Goal: Task Accomplishment & Management: Complete application form

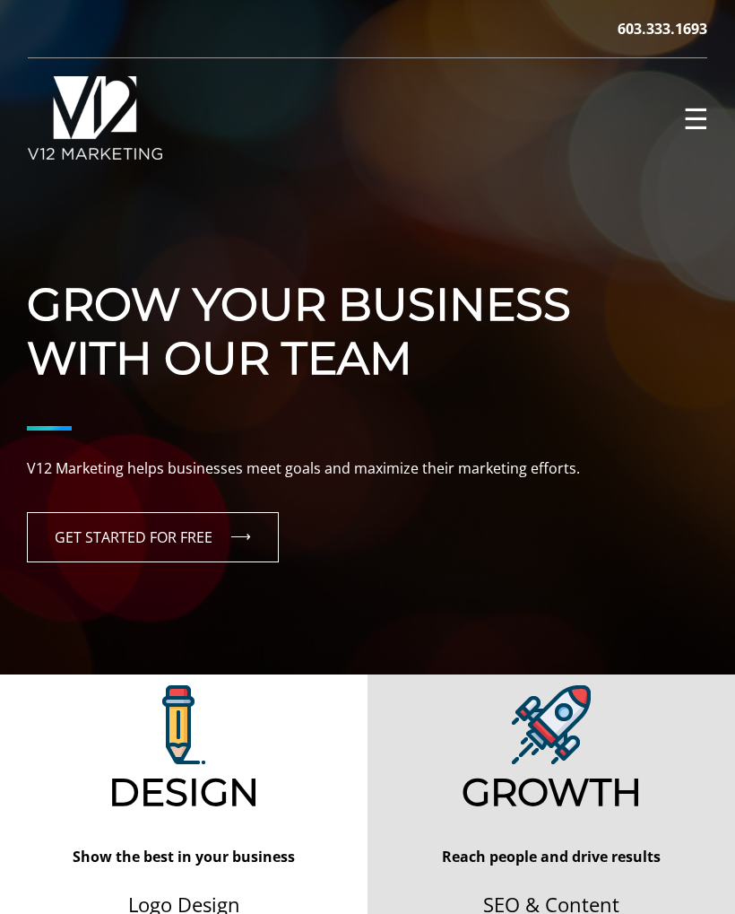
click at [175, 541] on link "GET STARTED FOR FREE" at bounding box center [153, 537] width 252 height 50
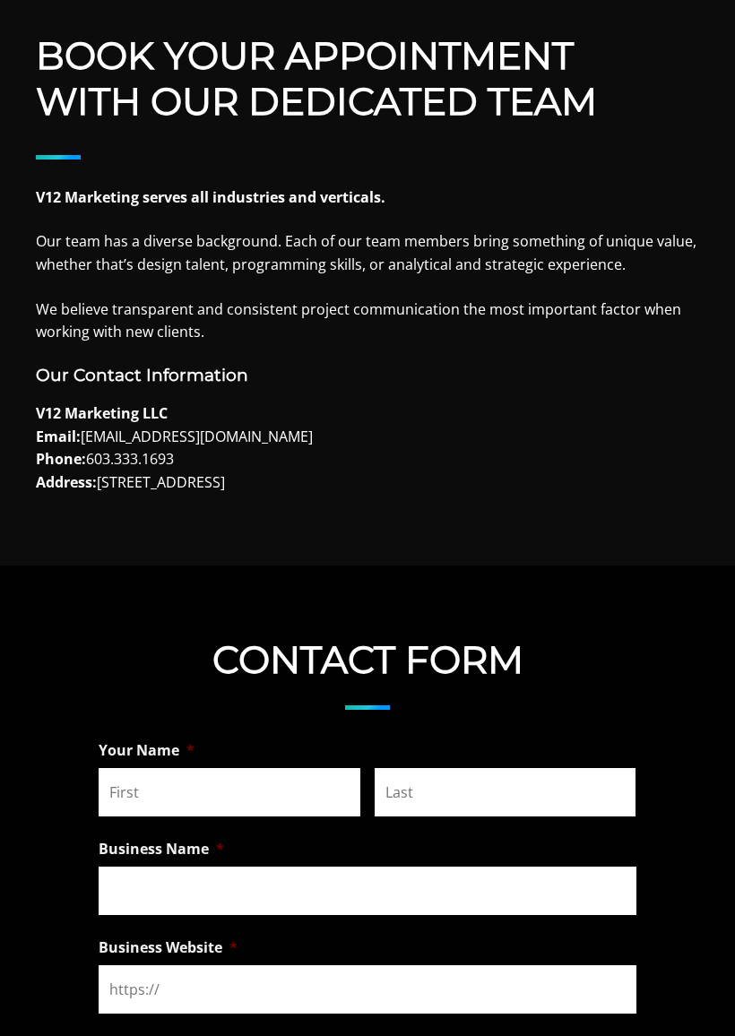
click at [245, 791] on input "First" at bounding box center [230, 793] width 262 height 48
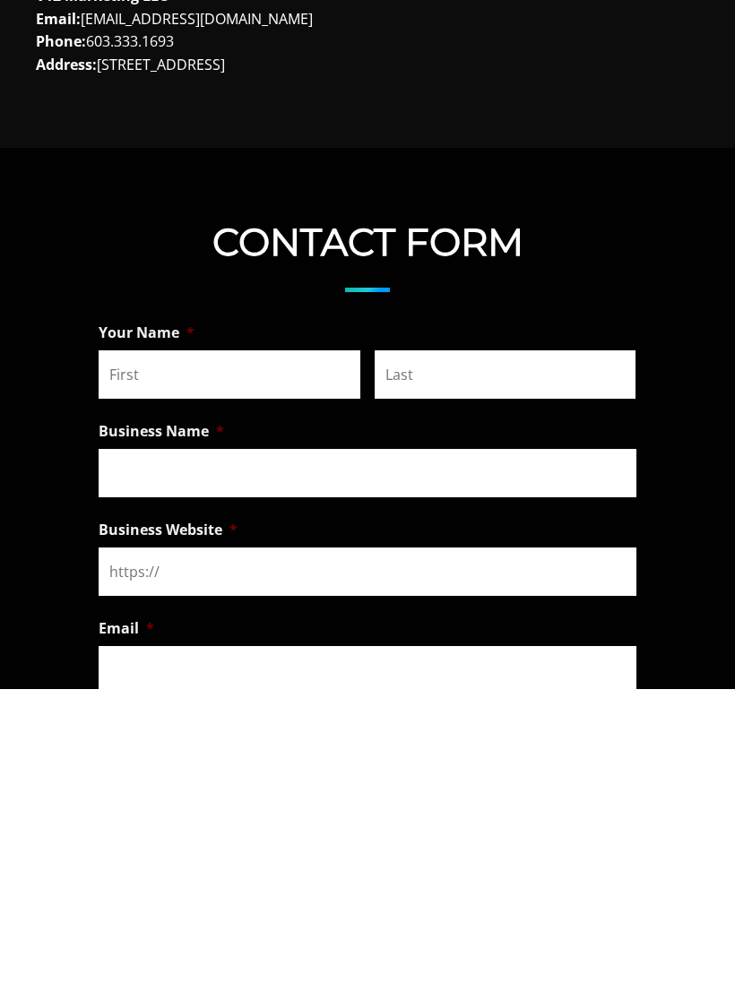
scroll to position [769, 0]
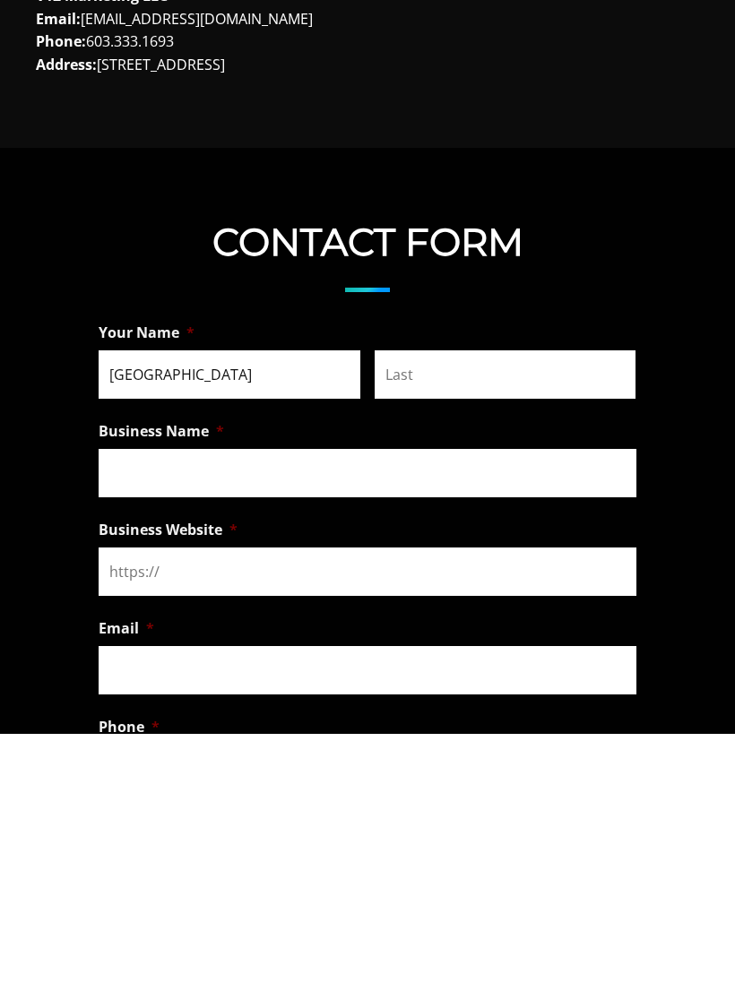
type input "[GEOGRAPHIC_DATA]"
click at [498, 608] on input "Last" at bounding box center [506, 632] width 262 height 48
type input "[PERSON_NAME]"
click at [507, 706] on input "Business Name *" at bounding box center [368, 730] width 538 height 48
type input "Ignite Athletics"
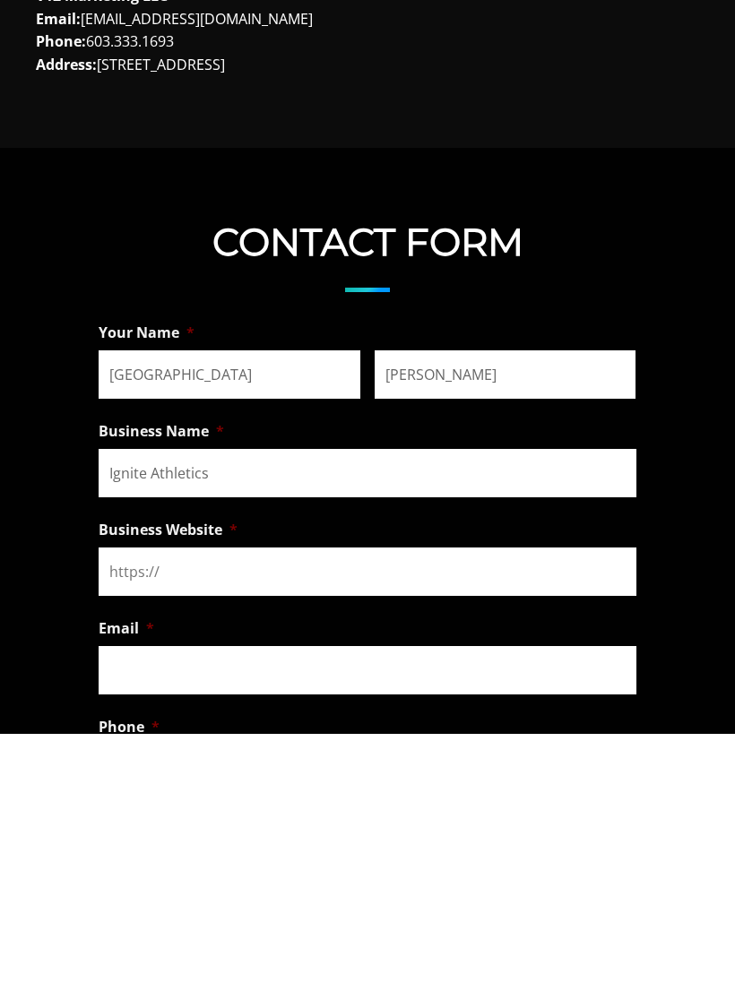
click at [251, 805] on input "Business Website *" at bounding box center [368, 829] width 538 height 48
type input "N/A"
click at [339, 904] on input "Email *" at bounding box center [368, 928] width 538 height 48
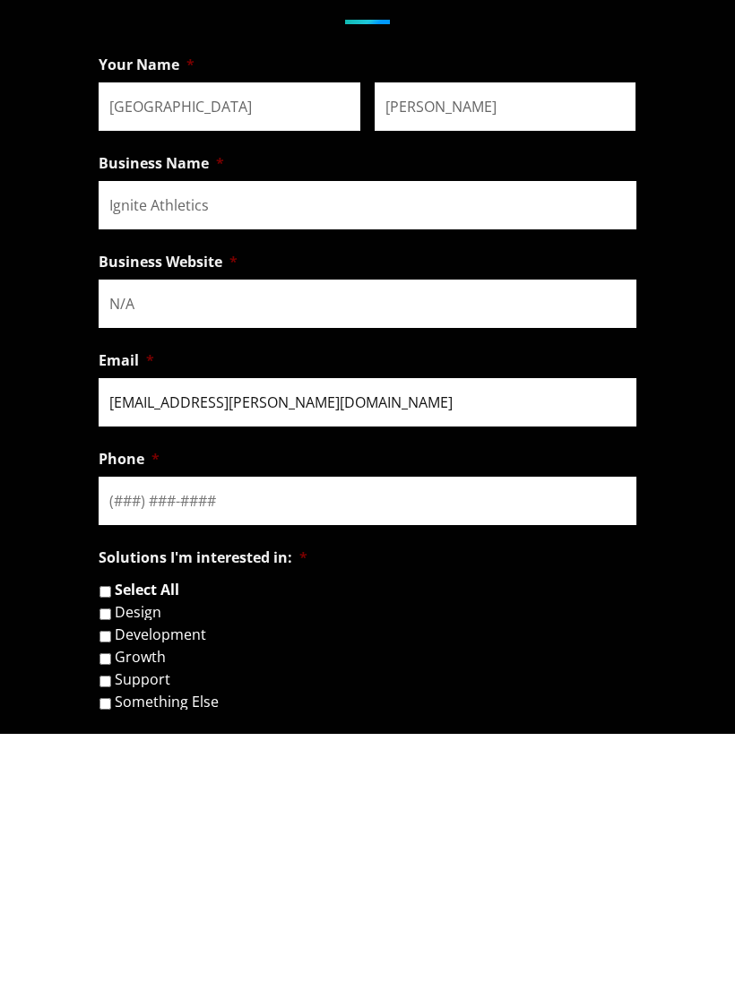
scroll to position [1052, 0]
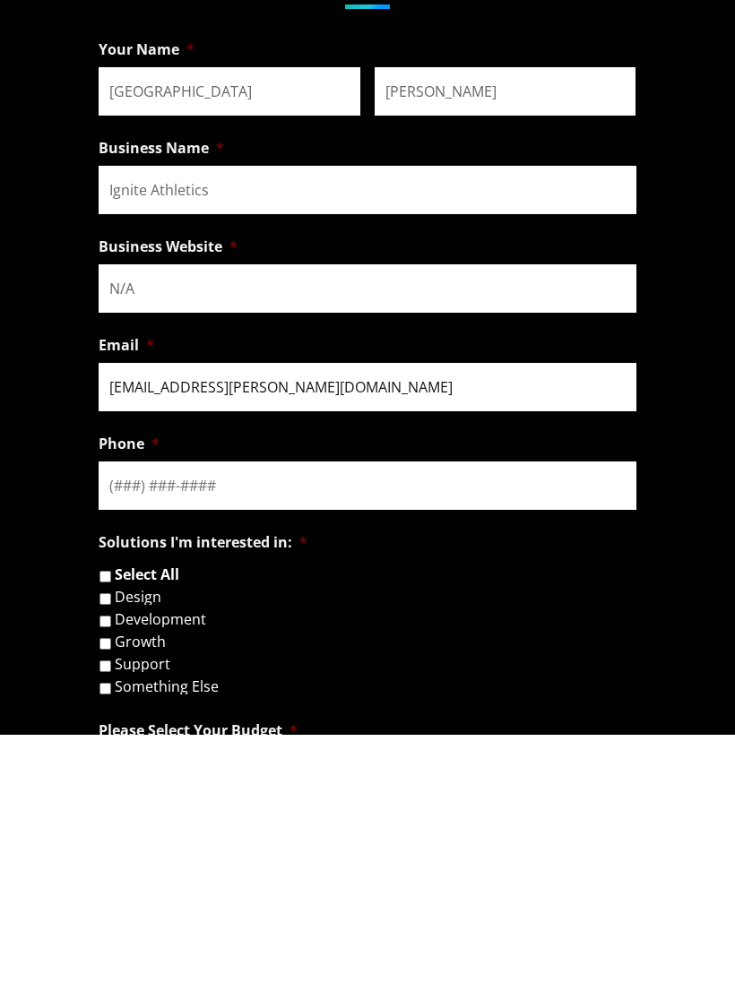
type input "[EMAIL_ADDRESS][PERSON_NAME][DOMAIN_NAME]"
click at [339, 719] on input "Phone *" at bounding box center [368, 743] width 538 height 48
type input "[PHONE_NUMBER]"
click at [111, 828] on input "Select All" at bounding box center [106, 834] width 12 height 12
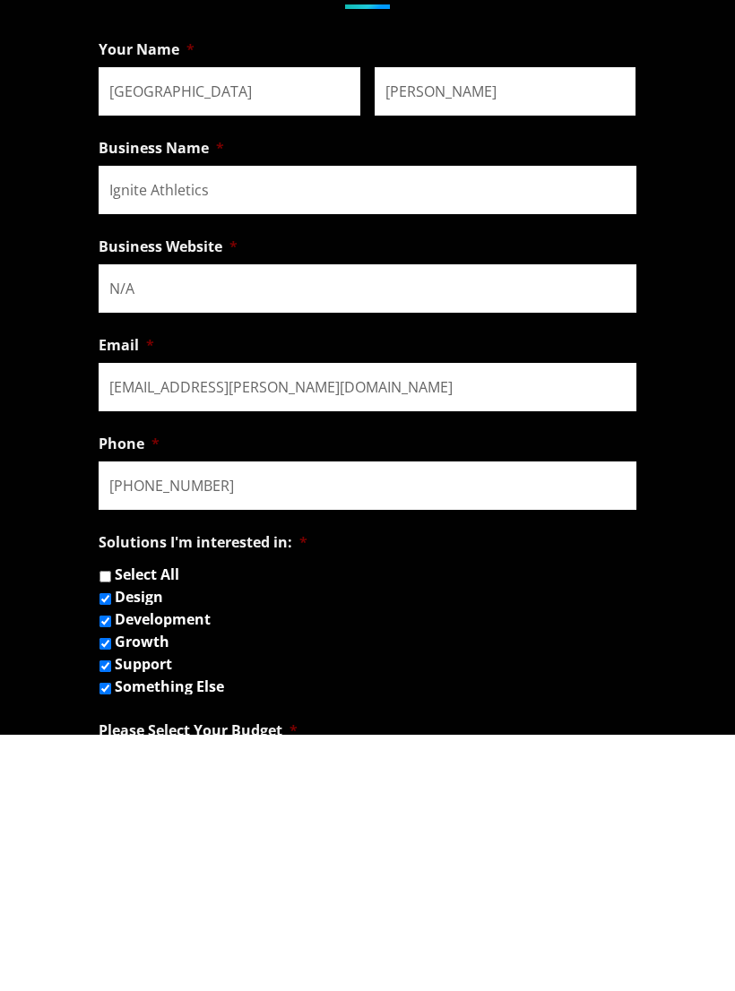
checkbox input "true"
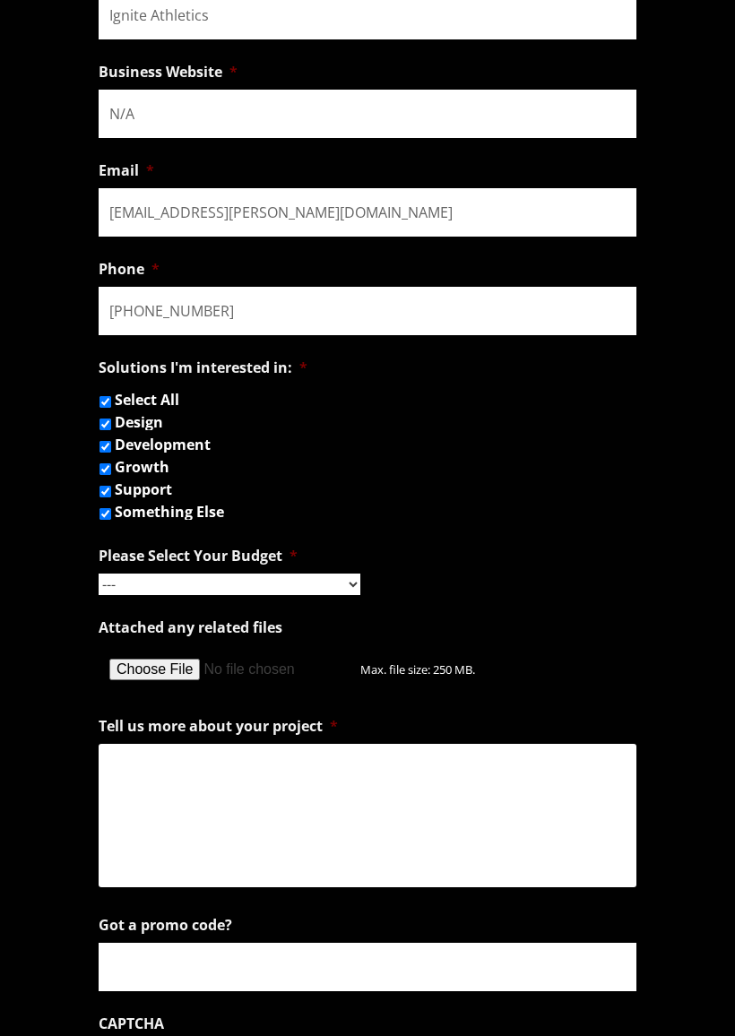
scroll to position [1485, 0]
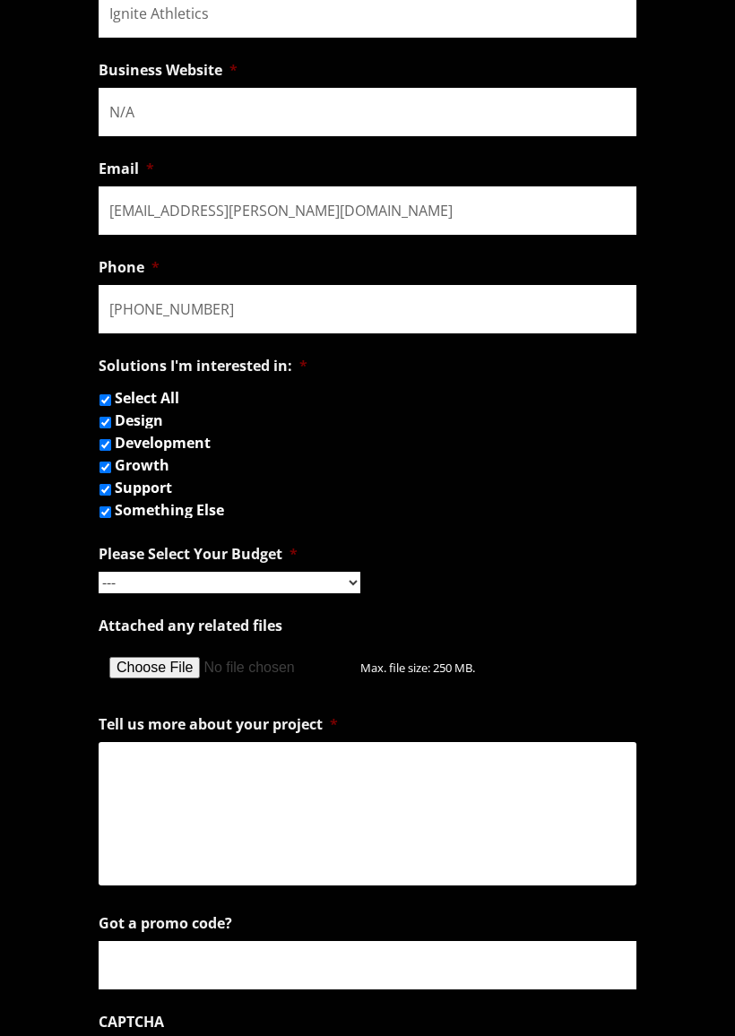
click at [111, 519] on input "Something Else" at bounding box center [106, 513] width 12 height 12
checkbox input "false"
click at [111, 473] on input "Growth" at bounding box center [106, 468] width 12 height 12
checkbox input "false"
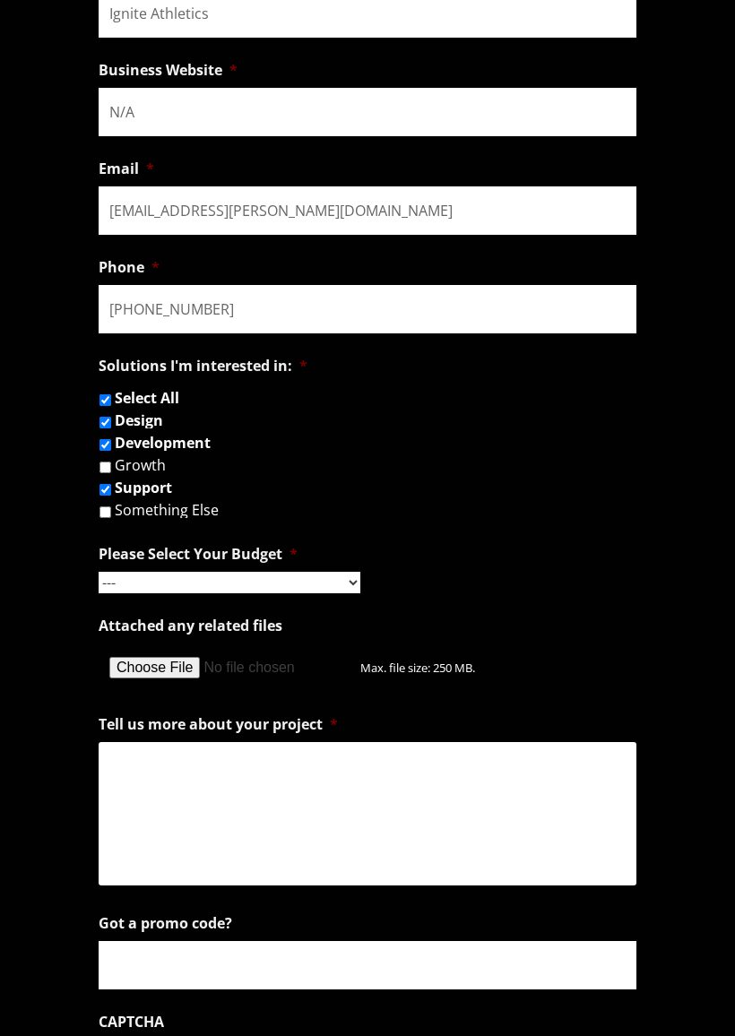
click at [127, 495] on label "Support" at bounding box center [143, 488] width 57 height 14
click at [111, 496] on input "Support" at bounding box center [106, 490] width 12 height 12
checkbox input "true"
click at [342, 593] on select "--- Hourly Support: $100 / Hour Less than $1,000 $1,000 - $5,000 $5,000 - $20,0…" at bounding box center [230, 583] width 262 height 22
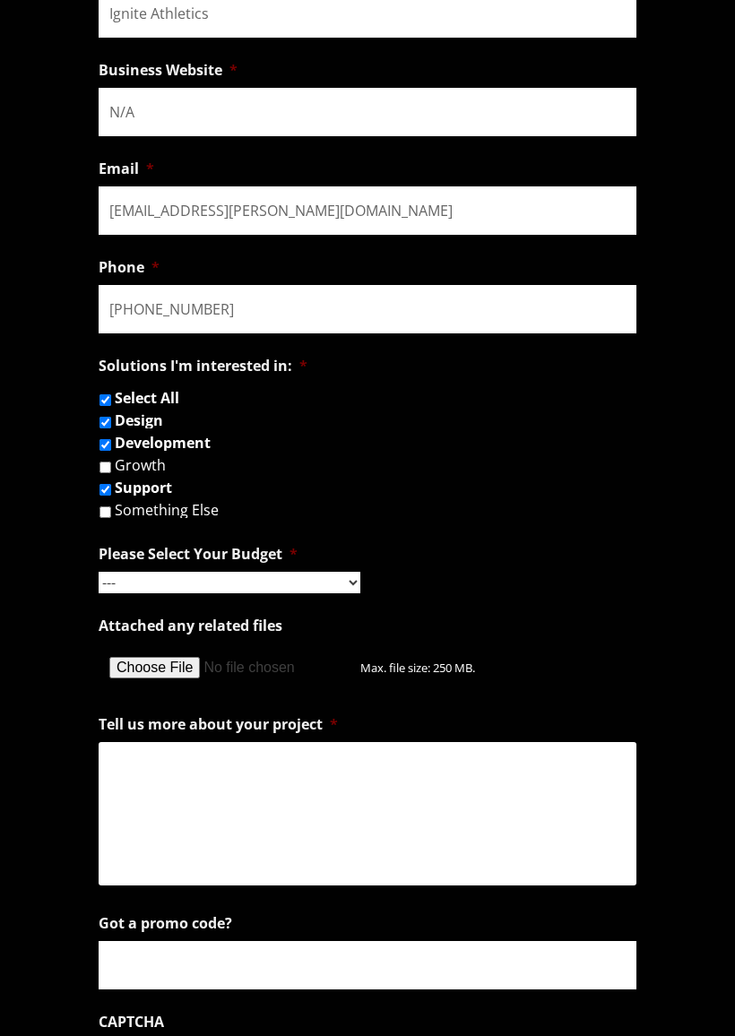
select select "$1,000 - $5,000"
click at [260, 886] on textarea "Tell us more about your project *" at bounding box center [368, 813] width 538 height 143
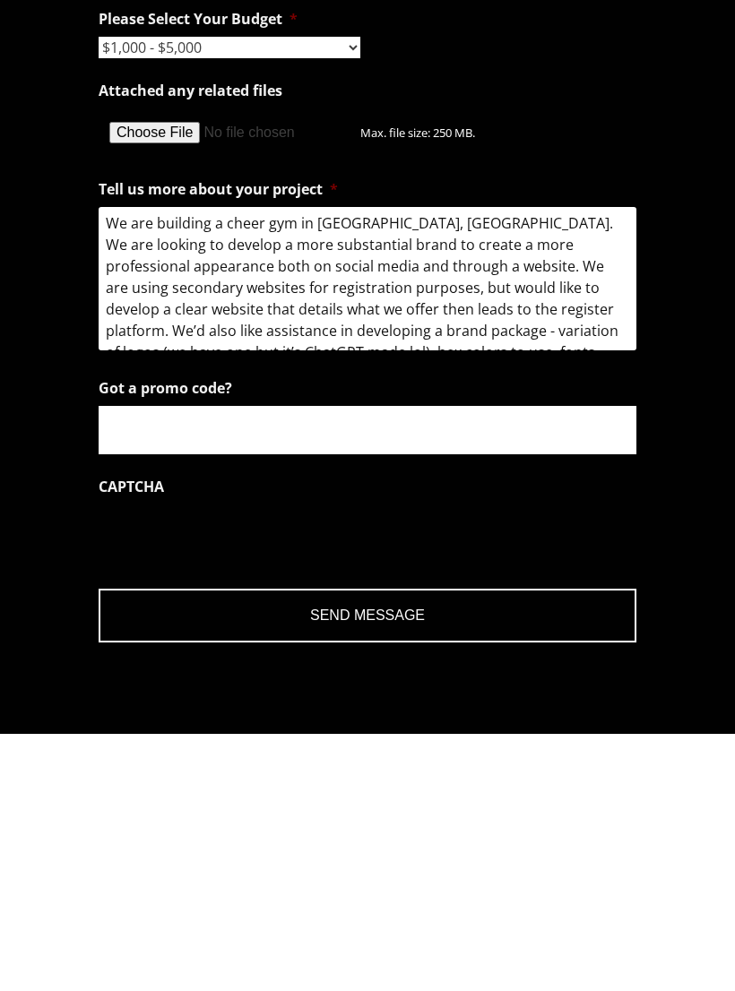
scroll to position [0, 0]
click at [321, 464] on textarea "We are building a cheer gym in [GEOGRAPHIC_DATA], [GEOGRAPHIC_DATA]. We are loo…" at bounding box center [368, 535] width 538 height 143
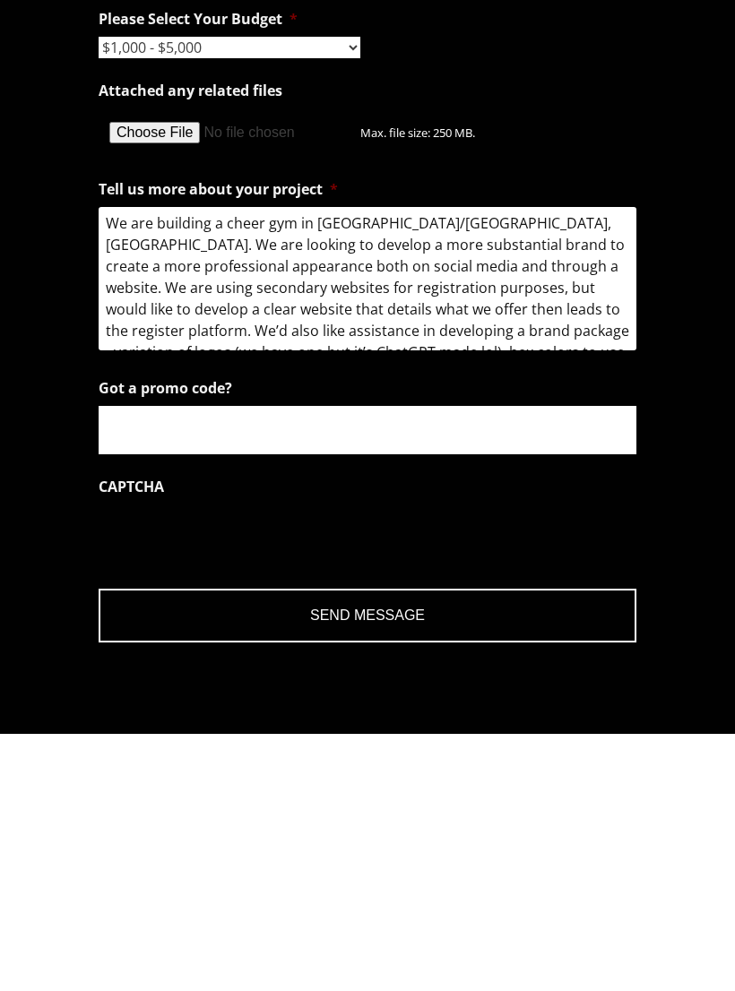
click at [298, 464] on textarea "We are building a cheer gym in [GEOGRAPHIC_DATA]/[GEOGRAPHIC_DATA], [GEOGRAPHIC…" at bounding box center [368, 535] width 538 height 143
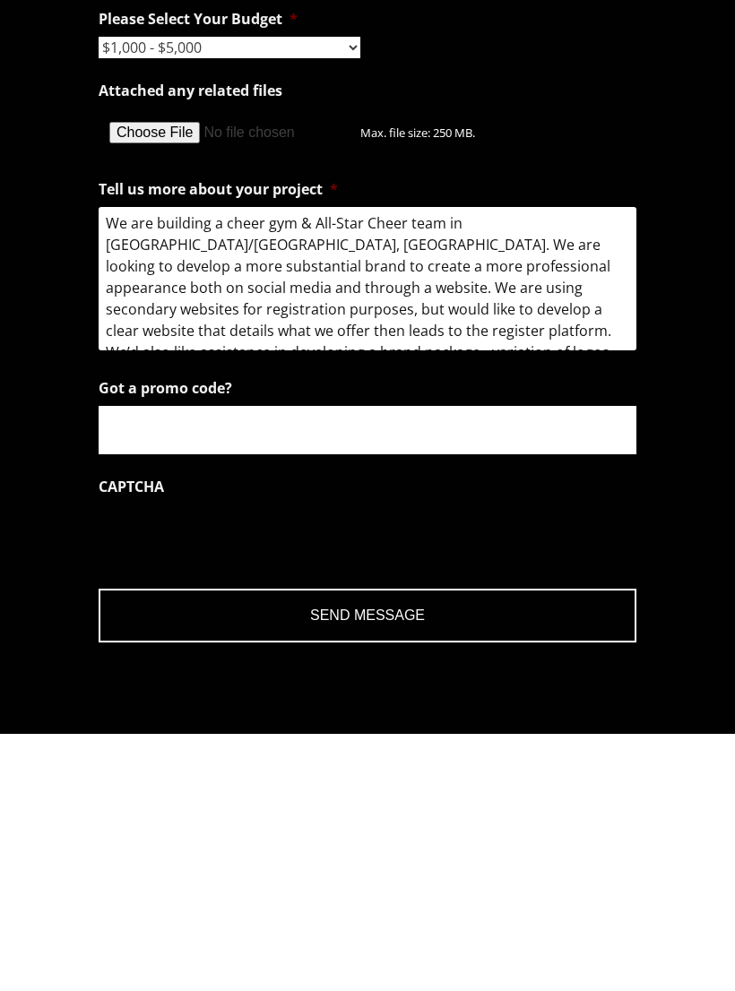
click at [451, 464] on textarea "We are building a cheer gym & All-Star Cheer team in [GEOGRAPHIC_DATA]/[GEOGRAP…" at bounding box center [368, 535] width 538 height 143
click at [410, 464] on textarea "We are building a cheer gym & All-Star Cheer team in [GEOGRAPHIC_DATA]/[GEOGRAP…" at bounding box center [368, 535] width 538 height 143
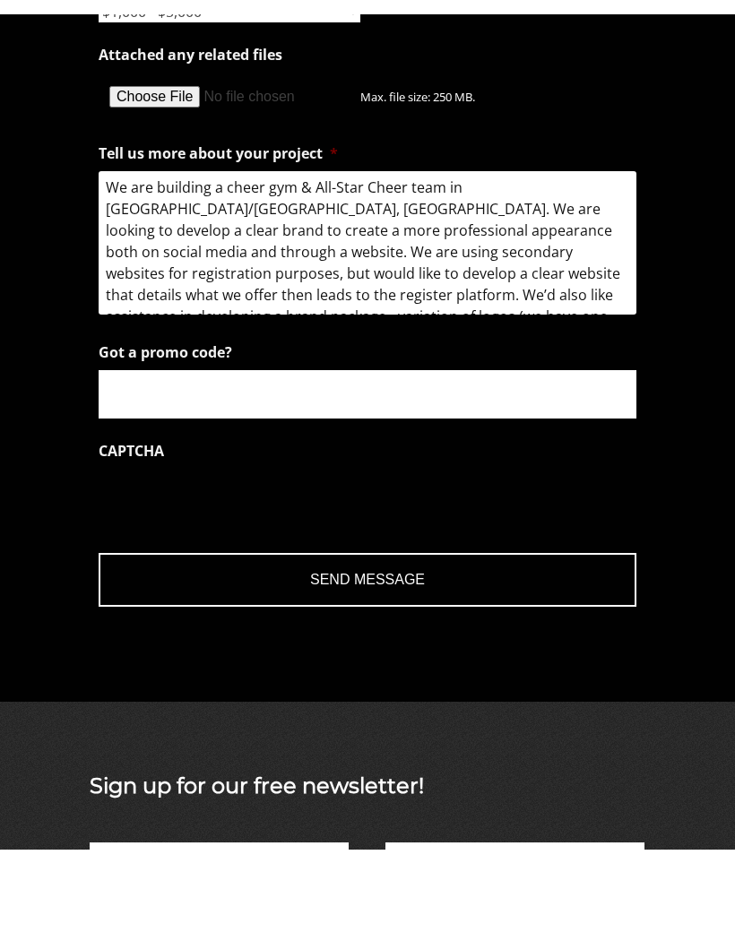
scroll to position [2072, 0]
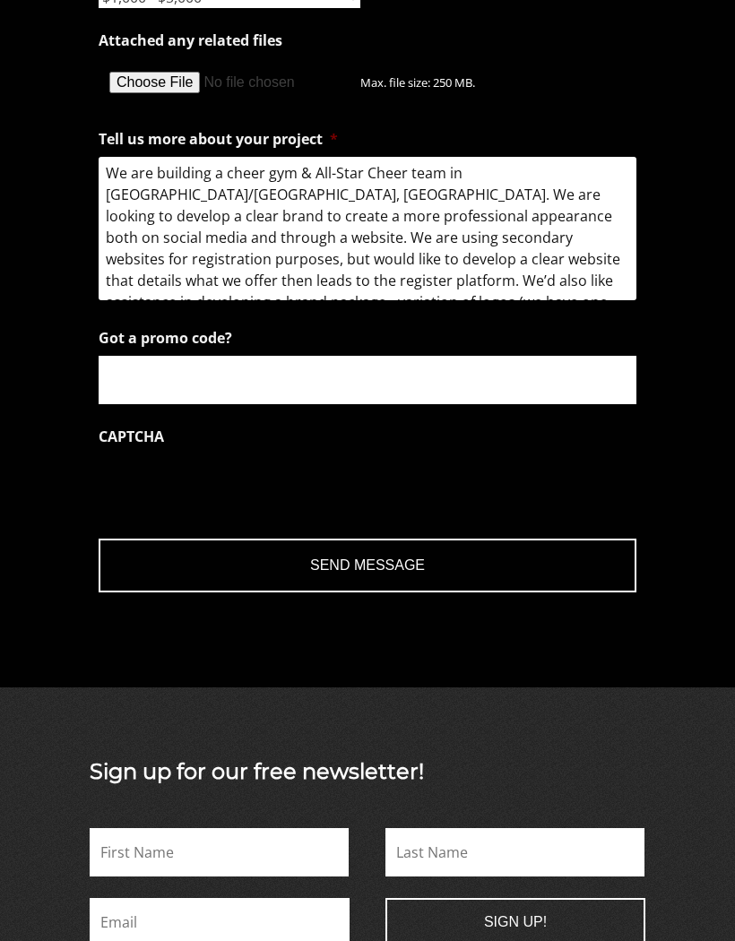
click at [533, 300] on textarea "We are building a cheer gym & All-Star Cheer team in [GEOGRAPHIC_DATA]/[GEOGRAP…" at bounding box center [368, 228] width 538 height 143
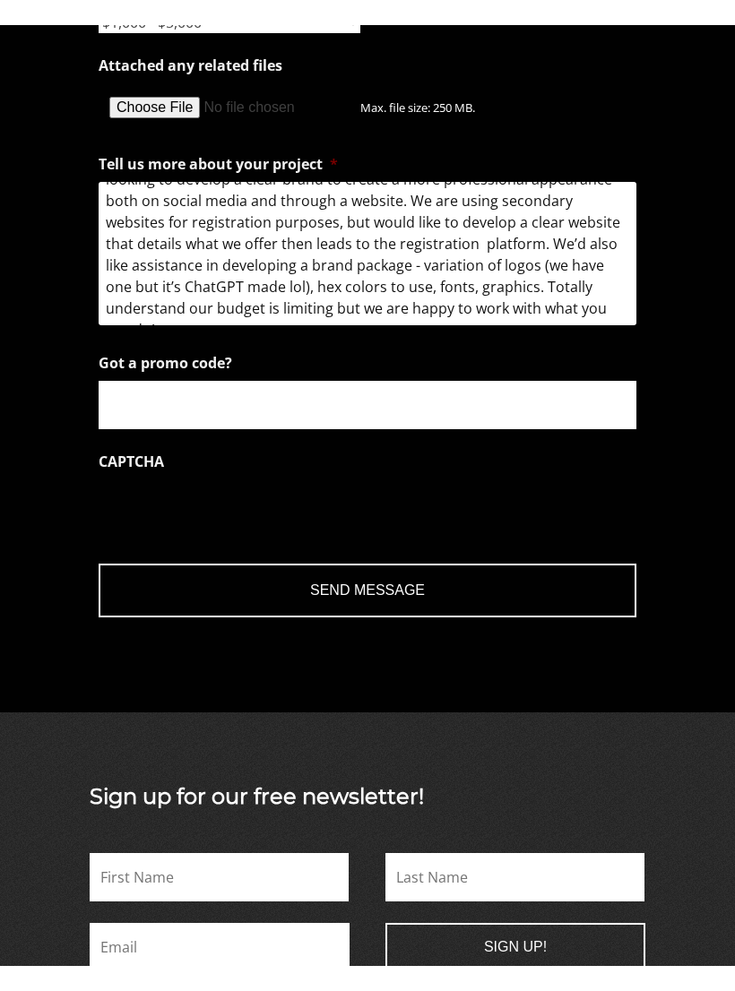
scroll to position [61, 0]
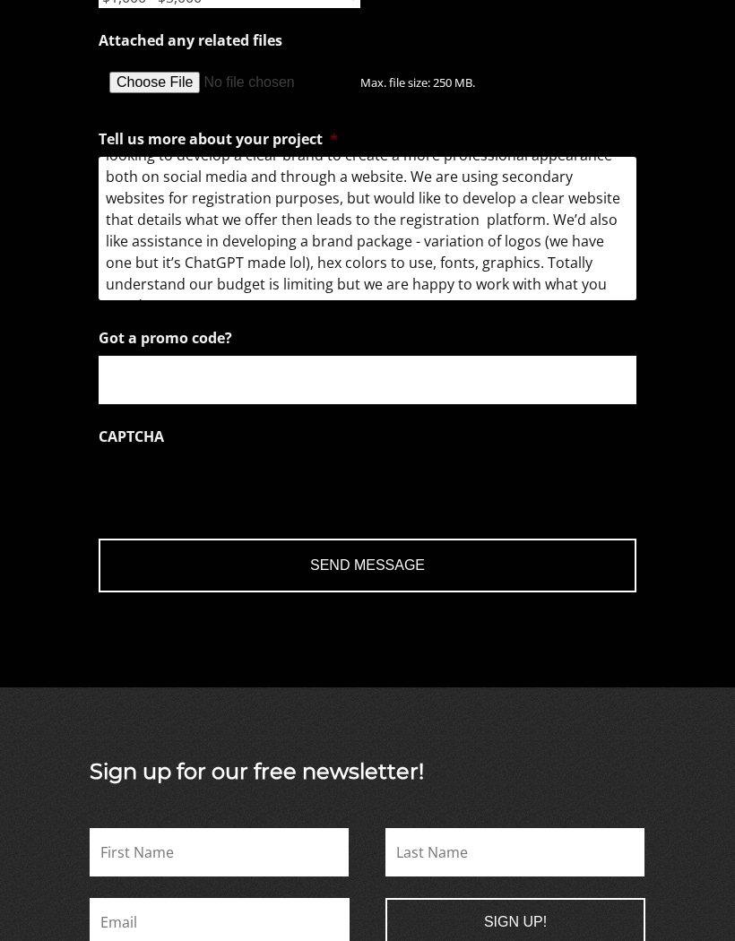
click at [258, 300] on textarea "We are building a cheer gym & All-Star Cheer team in [GEOGRAPHIC_DATA]/[GEOGRAP…" at bounding box center [368, 228] width 538 height 143
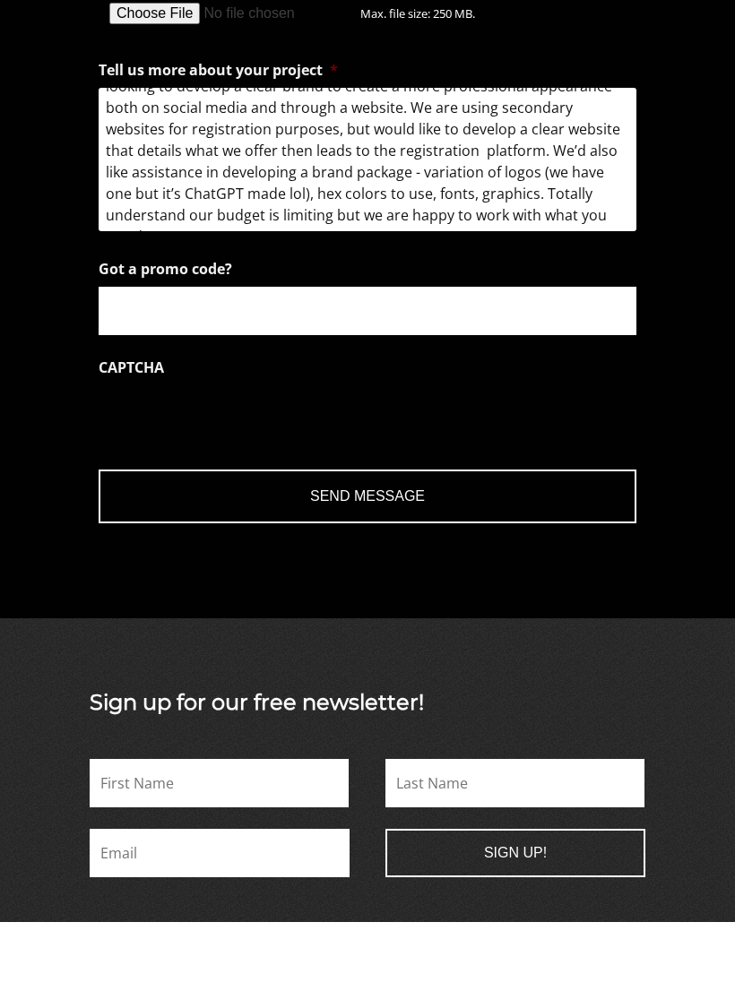
type textarea "We are building a cheer gym & All-Star Cheer team in [GEOGRAPHIC_DATA]/[GEOGRAP…"
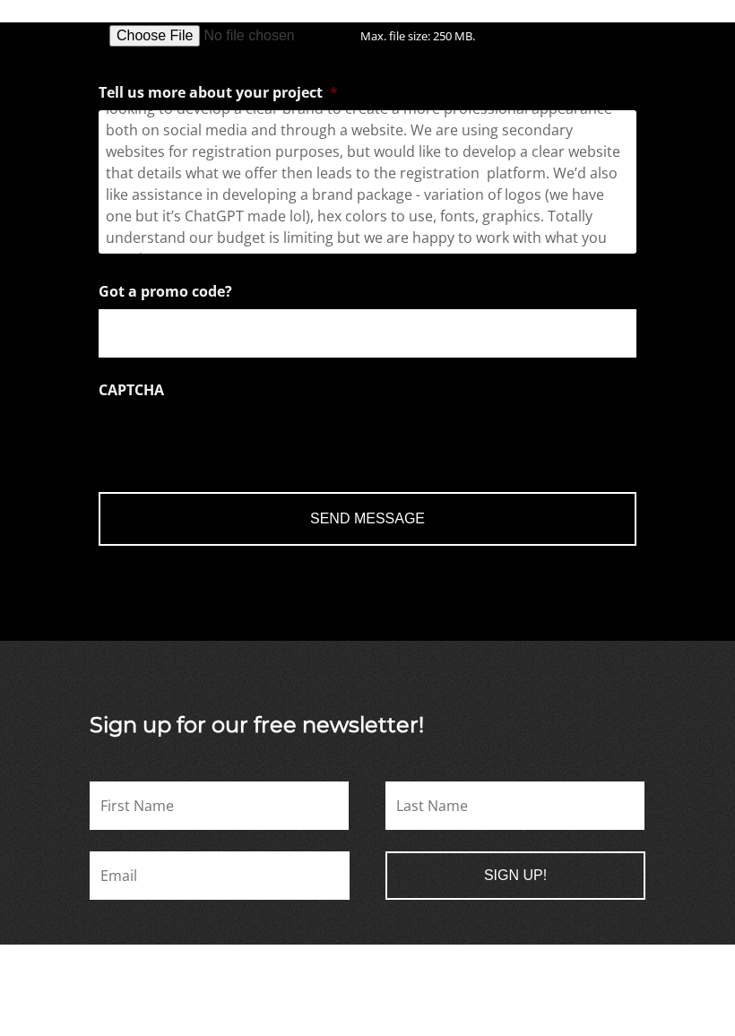
scroll to position [2141, 0]
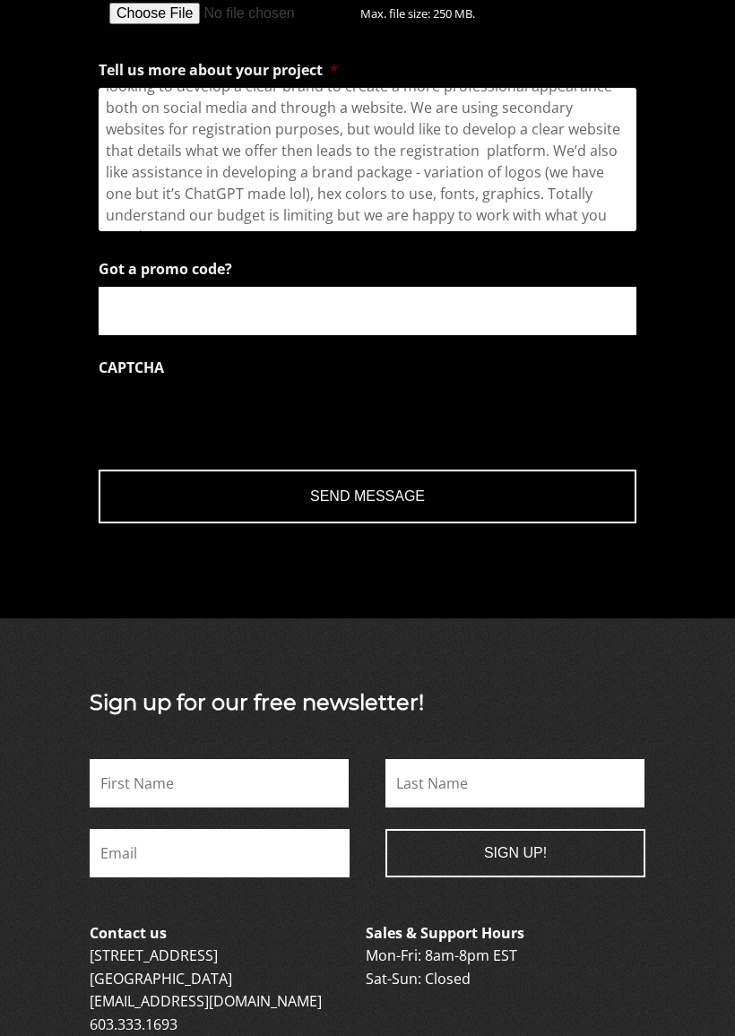
click at [420, 524] on input "Send Message" at bounding box center [368, 497] width 538 height 54
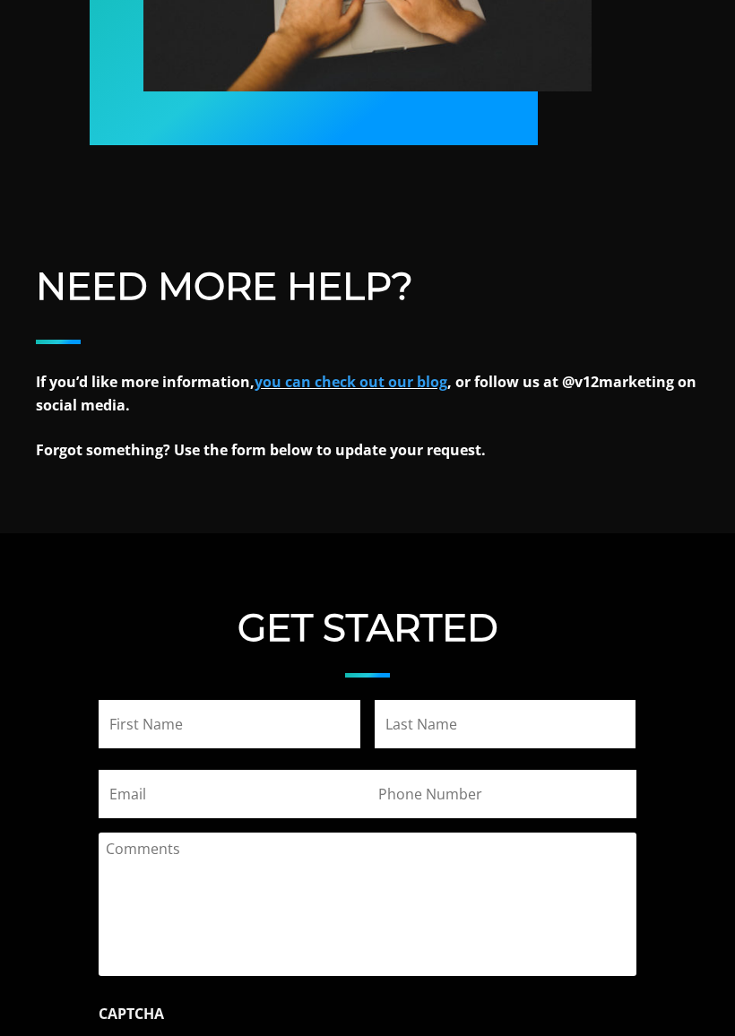
scroll to position [1491, 0]
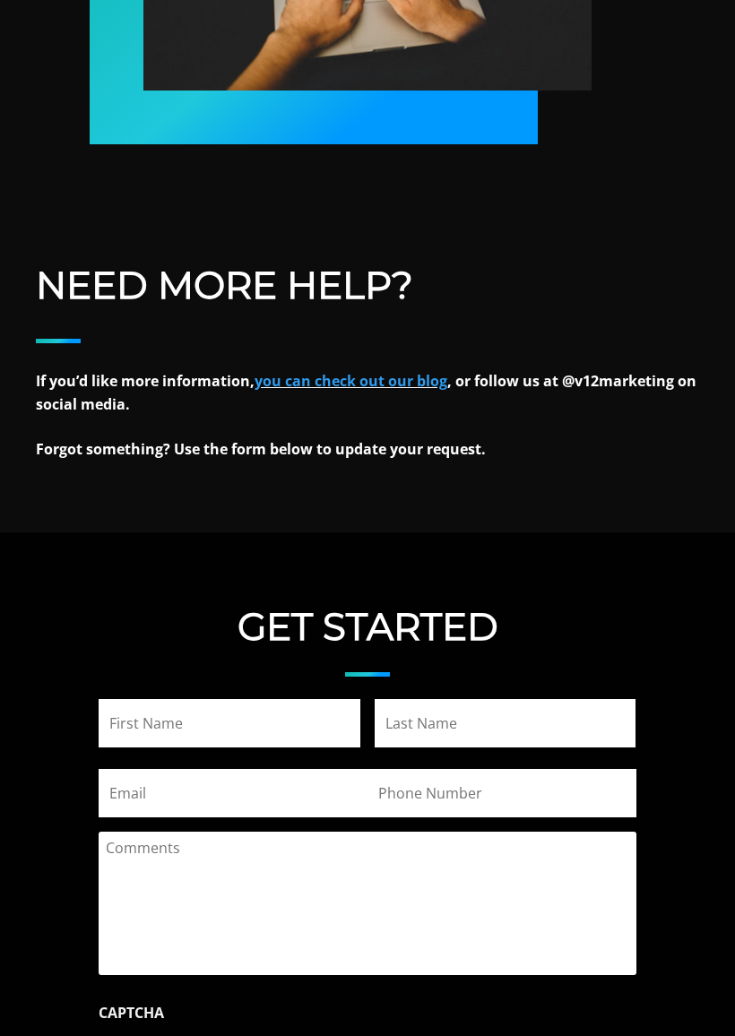
click at [649, 371] on strong "If you’d like more information, you can check out our blog , or follow us at @v…" at bounding box center [366, 392] width 661 height 43
click at [610, 389] on strong "If you’d like more information, you can check out our blog , or follow us at @v…" at bounding box center [366, 392] width 661 height 43
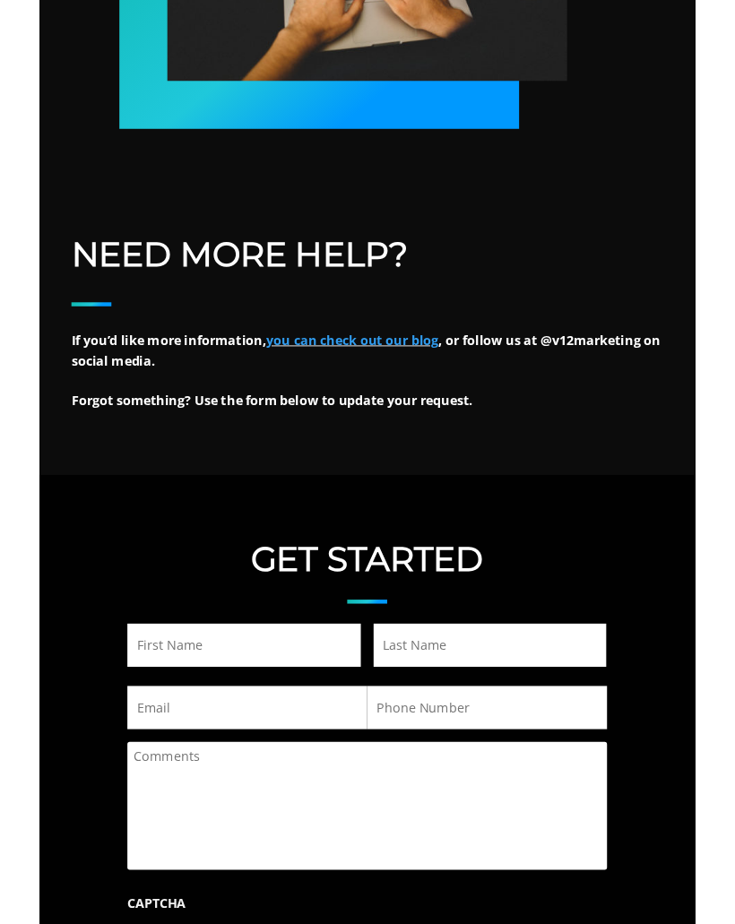
scroll to position [1541, 0]
